Goal: Task Accomplishment & Management: Manage account settings

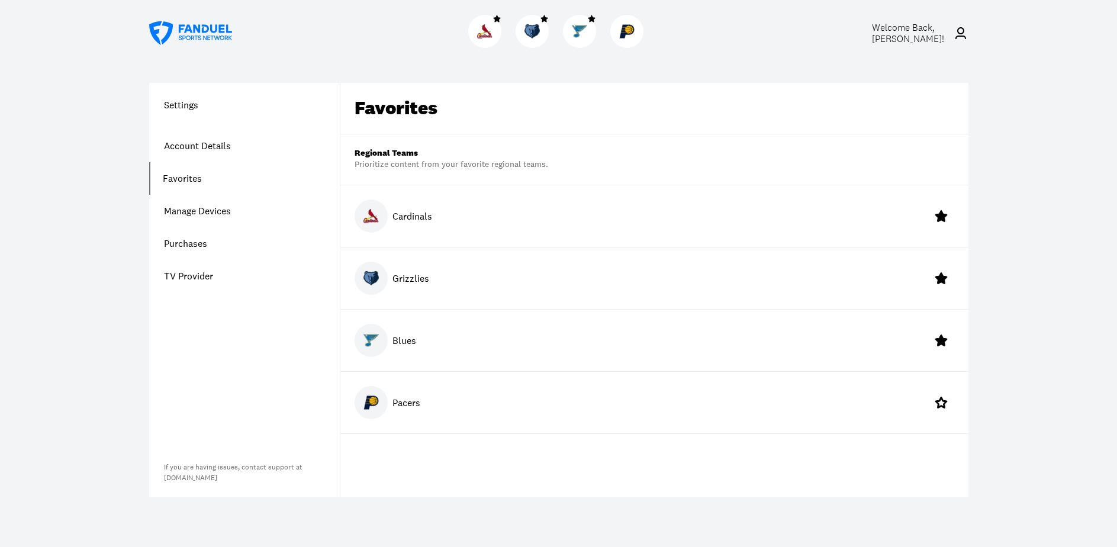
click at [188, 142] on link "Account Details" at bounding box center [244, 146] width 191 height 33
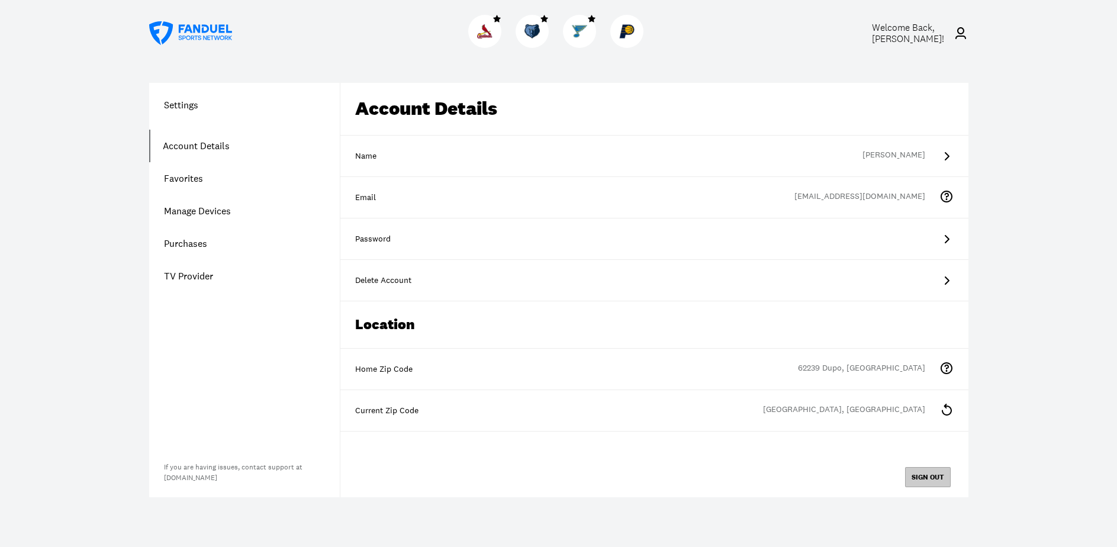
click at [933, 477] on button "SIGN OUT" at bounding box center [928, 477] width 46 height 20
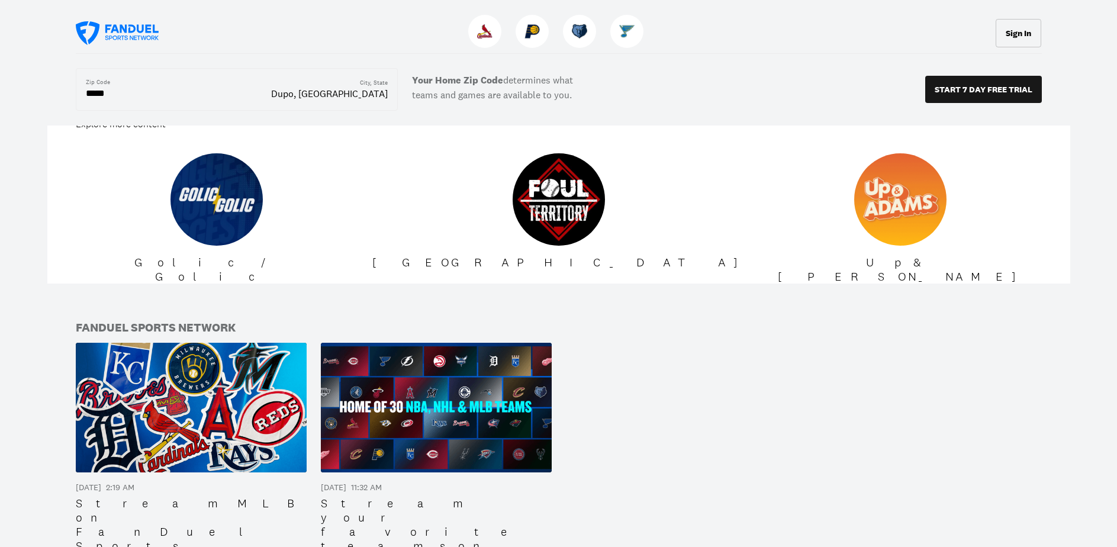
scroll to position [1942, 0]
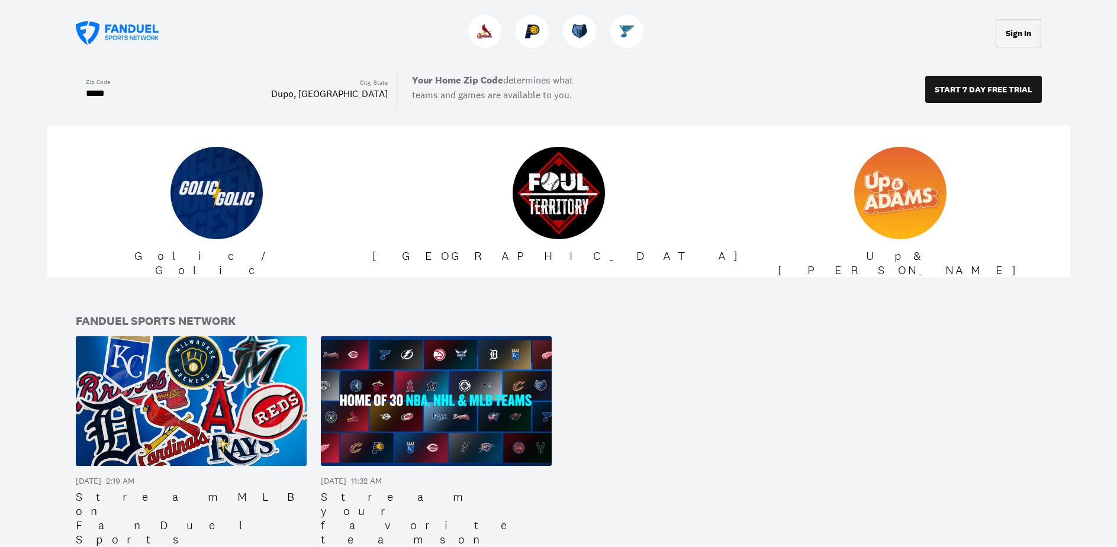
click at [430, 336] on img at bounding box center [436, 401] width 231 height 130
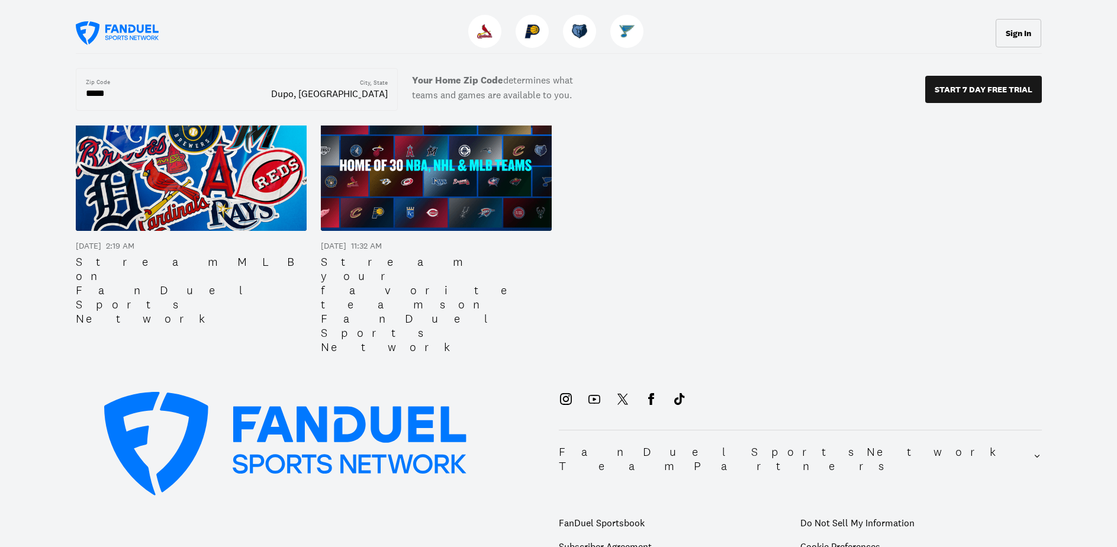
scroll to position [2179, 0]
